Goal: Find specific page/section: Find specific page/section

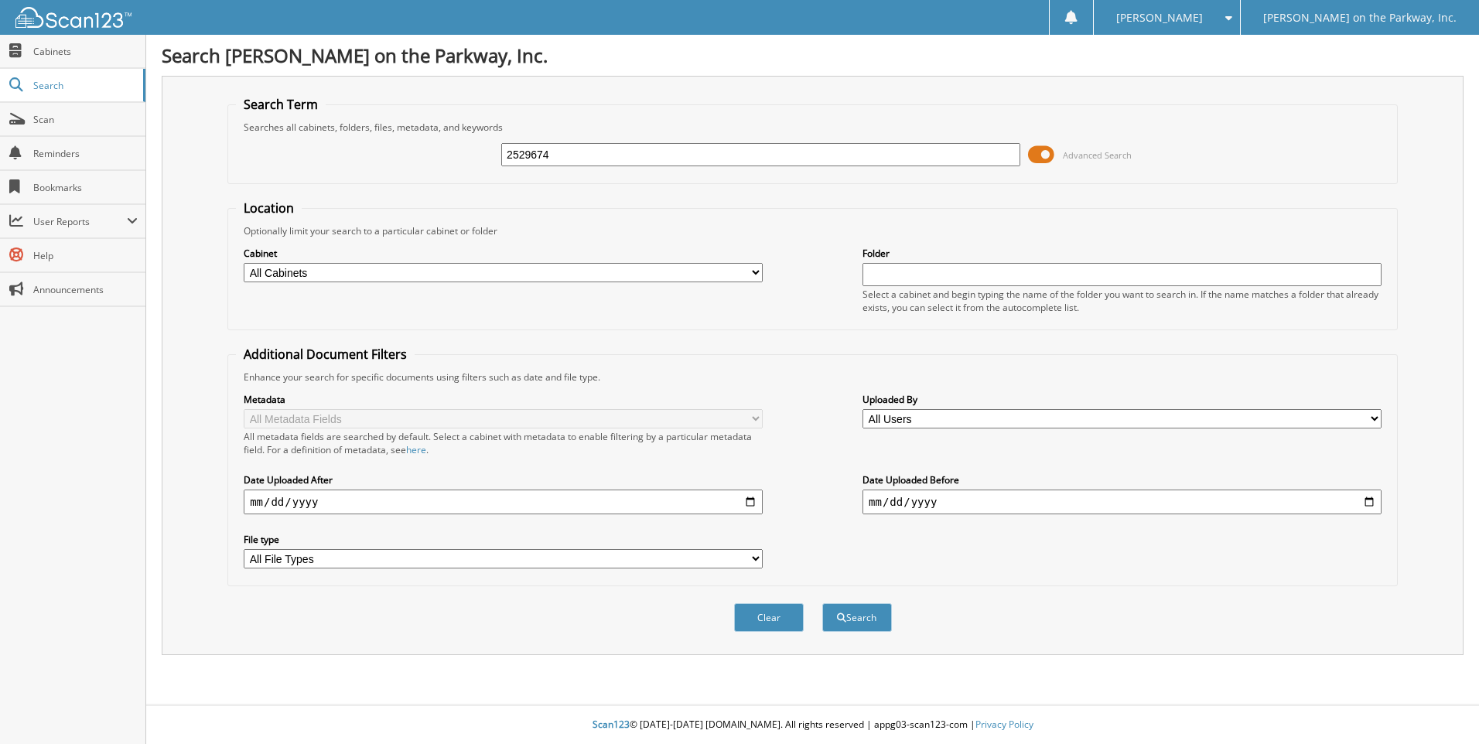
type input "2529674"
click at [823, 604] on button "Search" at bounding box center [858, 618] width 70 height 29
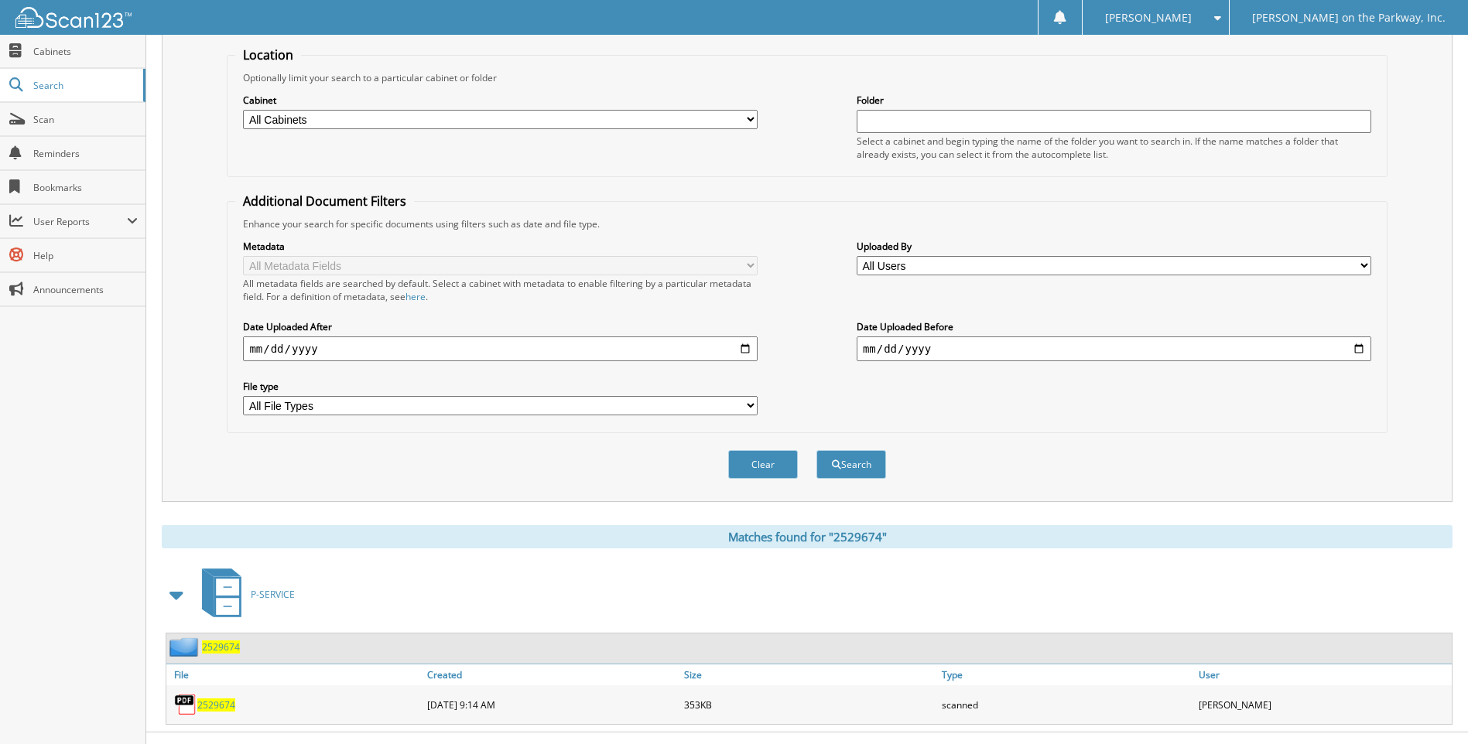
scroll to position [155, 0]
click at [221, 709] on div "2529674" at bounding box center [294, 703] width 257 height 31
click at [217, 707] on span "2529674" at bounding box center [216, 703] width 38 height 13
